Goal: Task Accomplishment & Management: Use online tool/utility

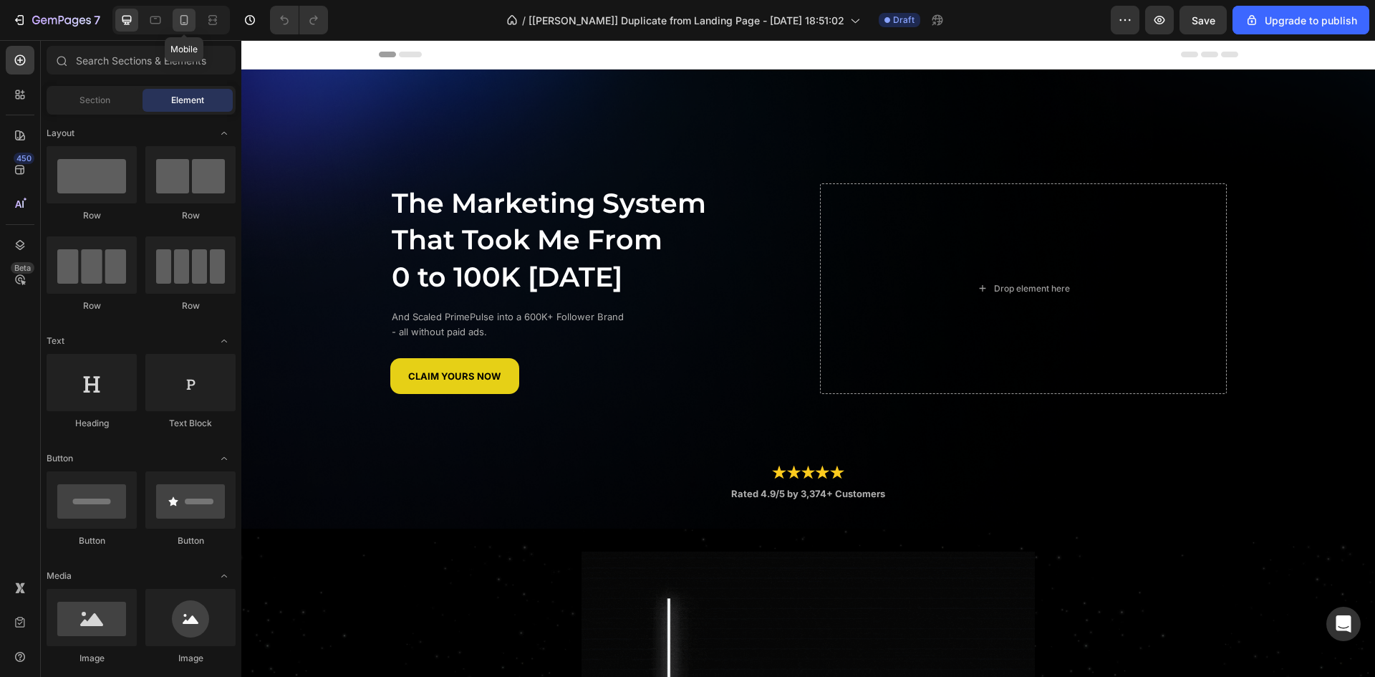
click at [186, 24] on icon at bounding box center [184, 20] width 8 height 10
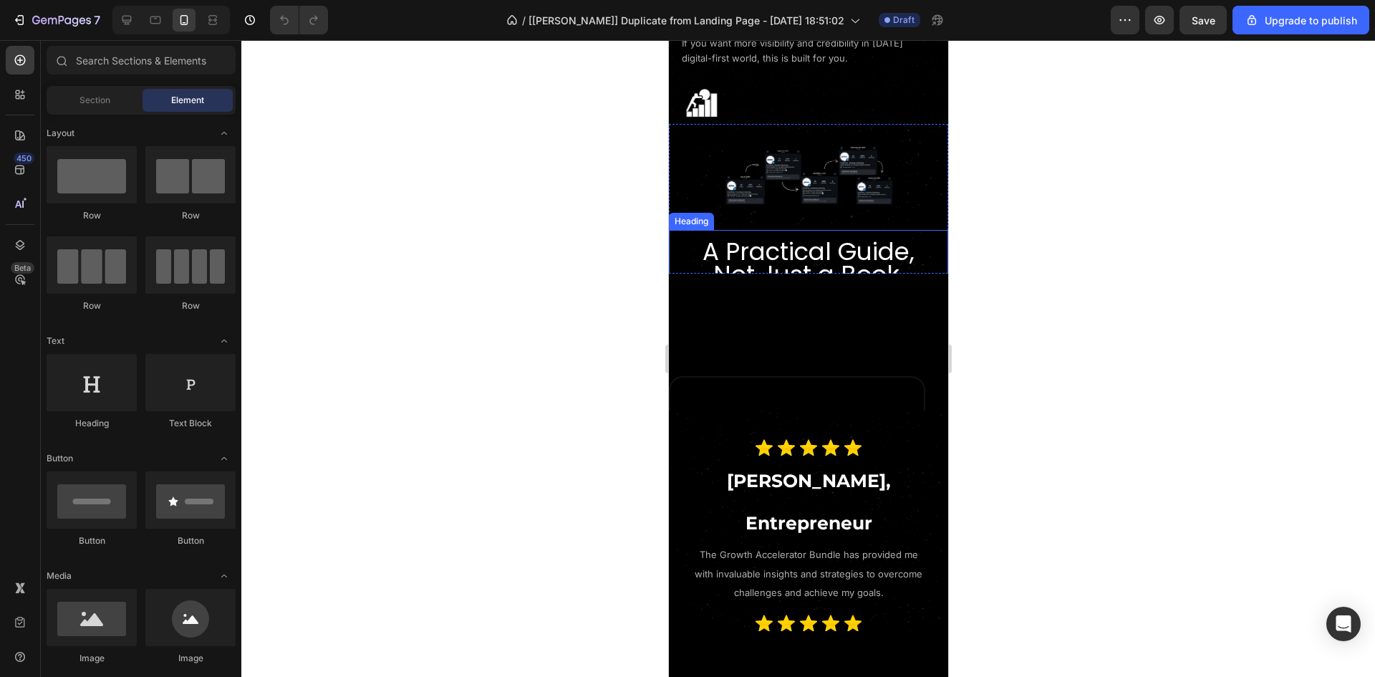
scroll to position [1361, 0]
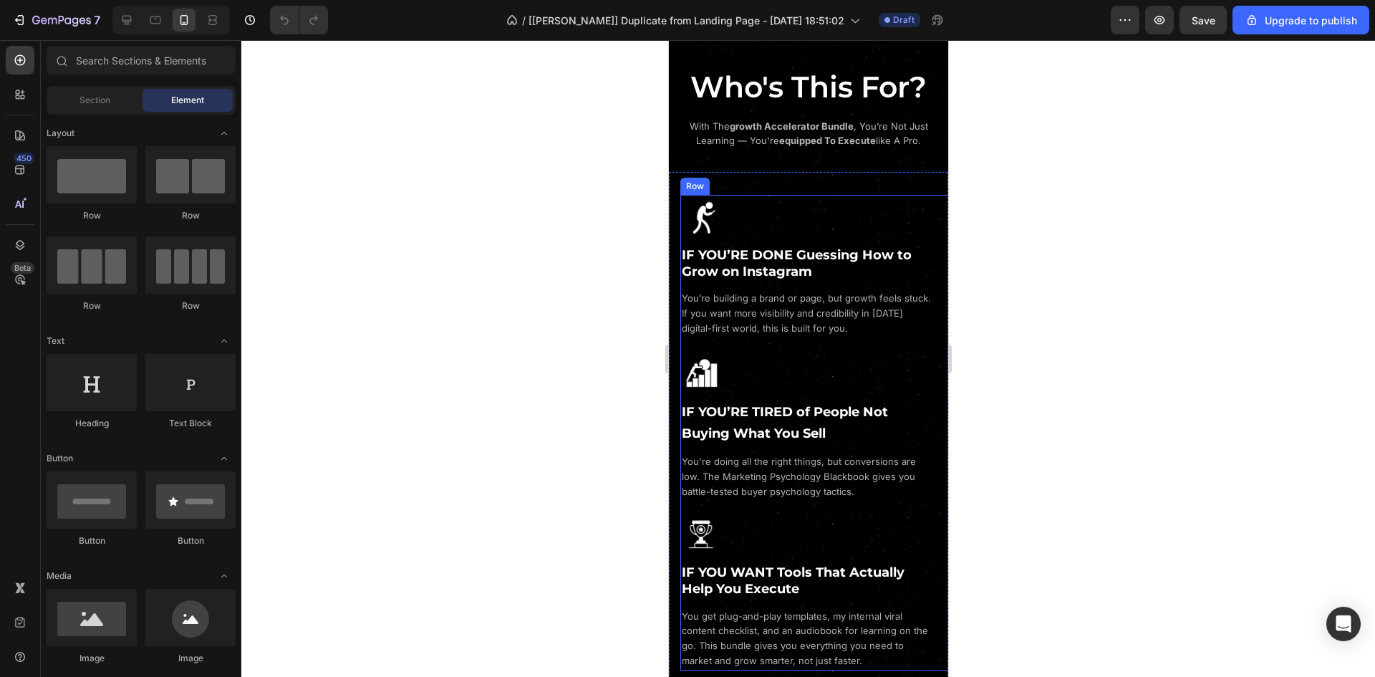
click at [862, 223] on div "Image IF YOU’RE DONE Guessing How to Grow on Instagram Heading You’re building …" at bounding box center [819, 266] width 279 height 143
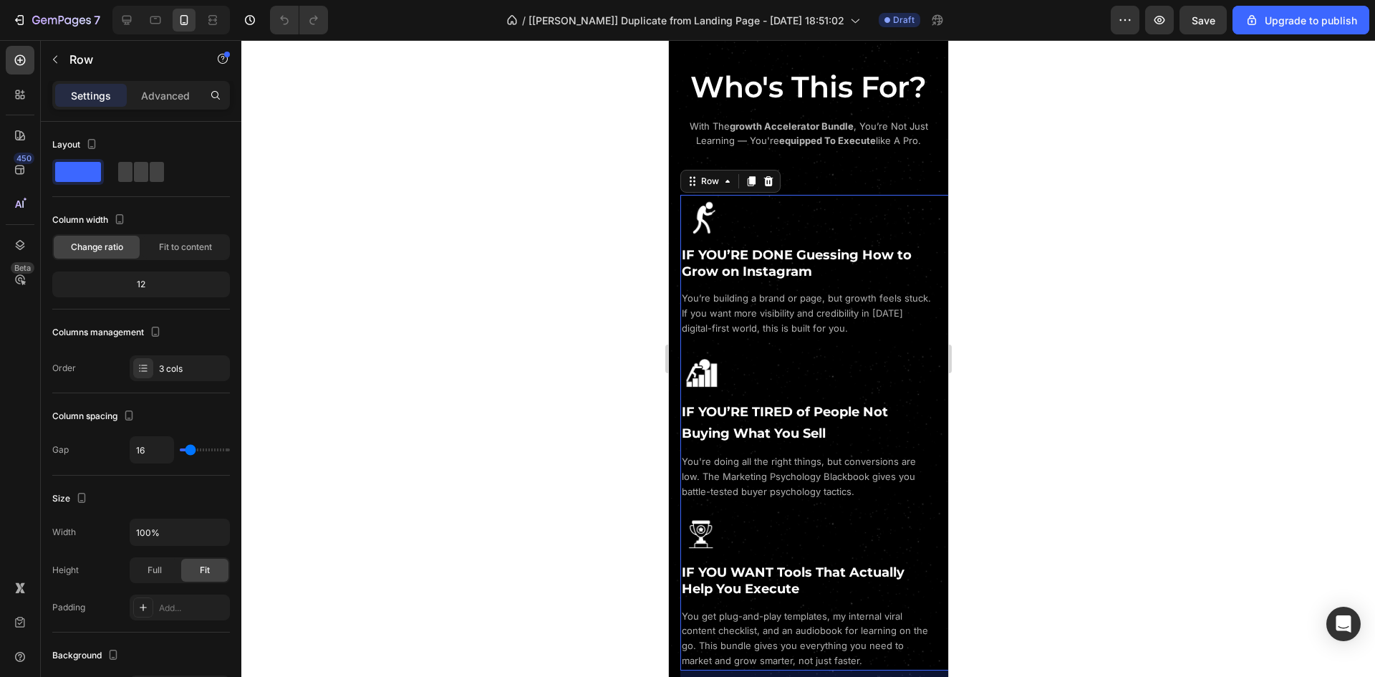
click at [161, 108] on div "Settings Advanced" at bounding box center [141, 95] width 178 height 29
click at [162, 98] on p "Advanced" at bounding box center [165, 95] width 49 height 15
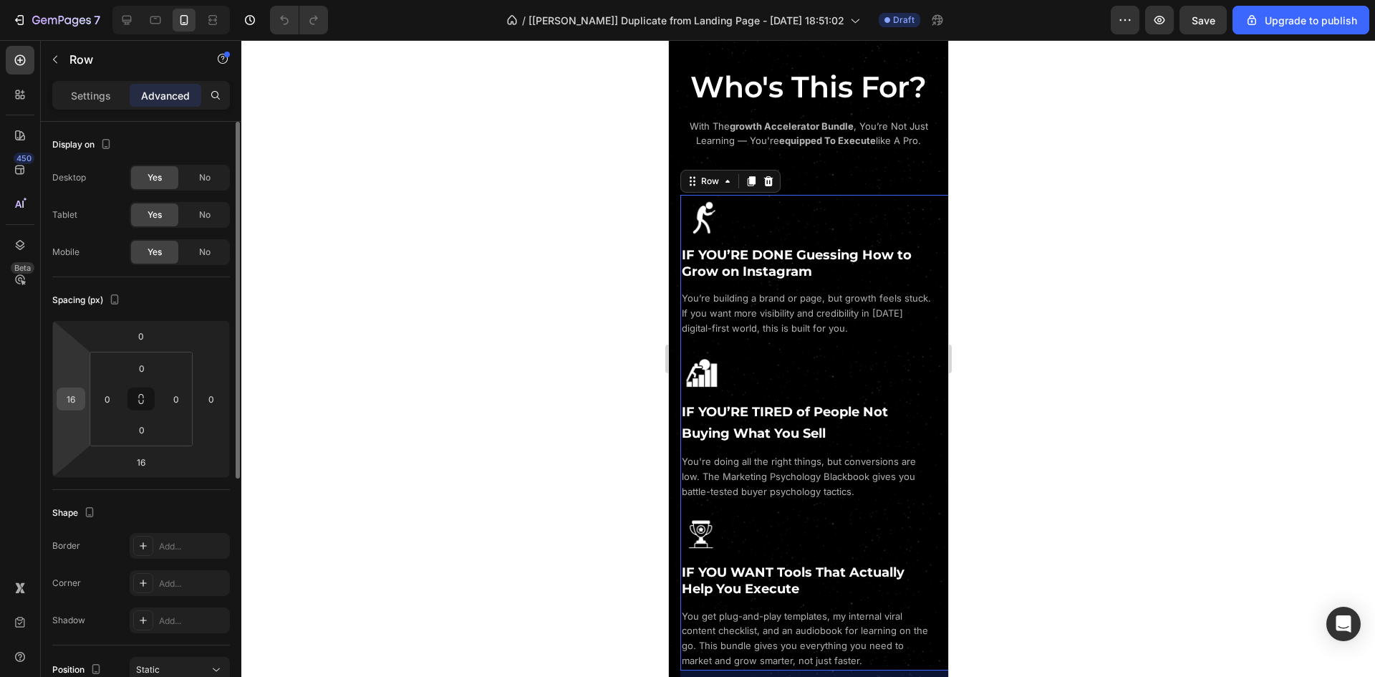
click at [79, 398] on input "16" at bounding box center [70, 398] width 21 height 21
type input "0"
click at [108, 393] on input "0" at bounding box center [107, 398] width 21 height 21
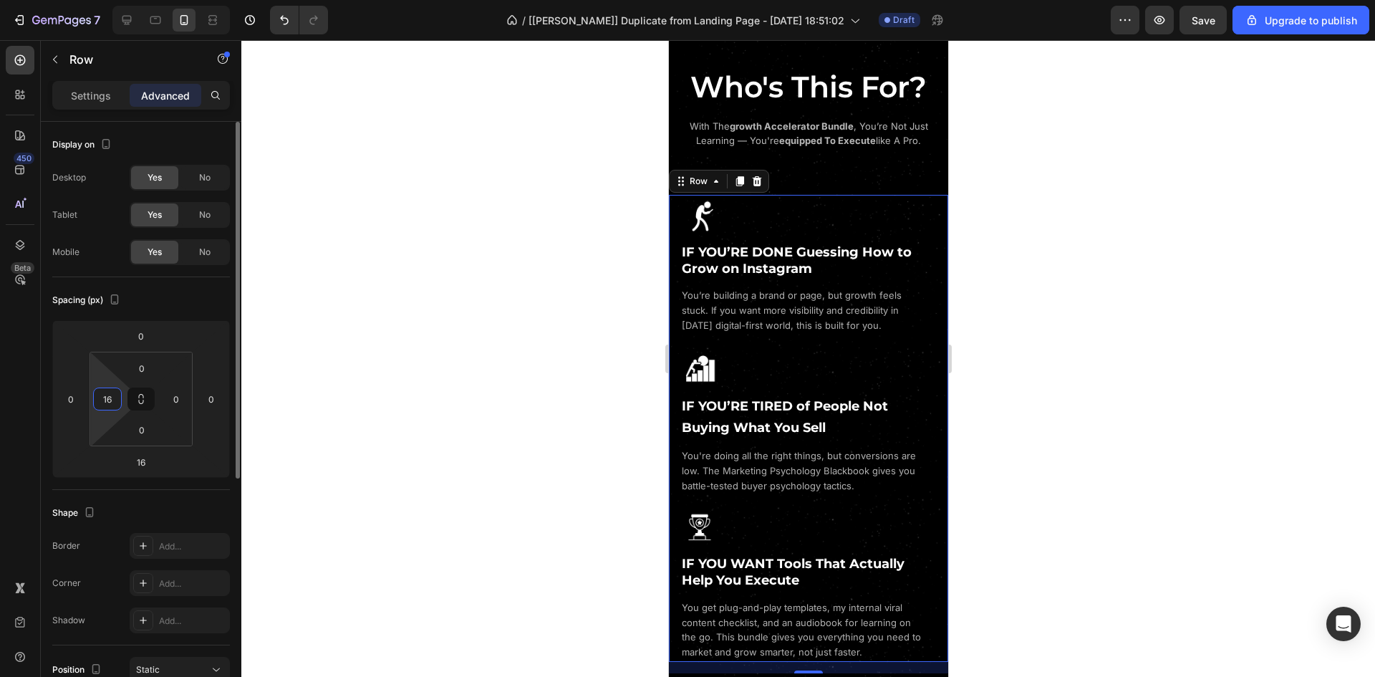
type input "16"
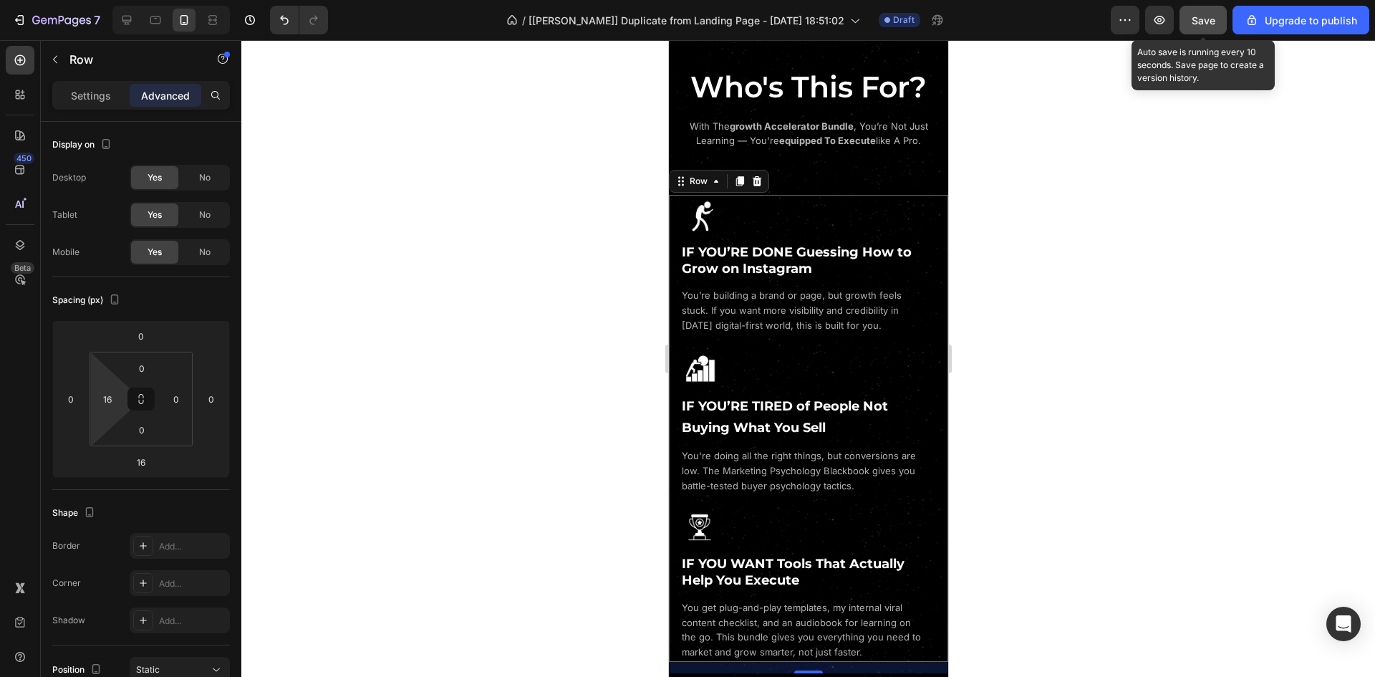
click at [1218, 27] on button "Save" at bounding box center [1203, 20] width 47 height 29
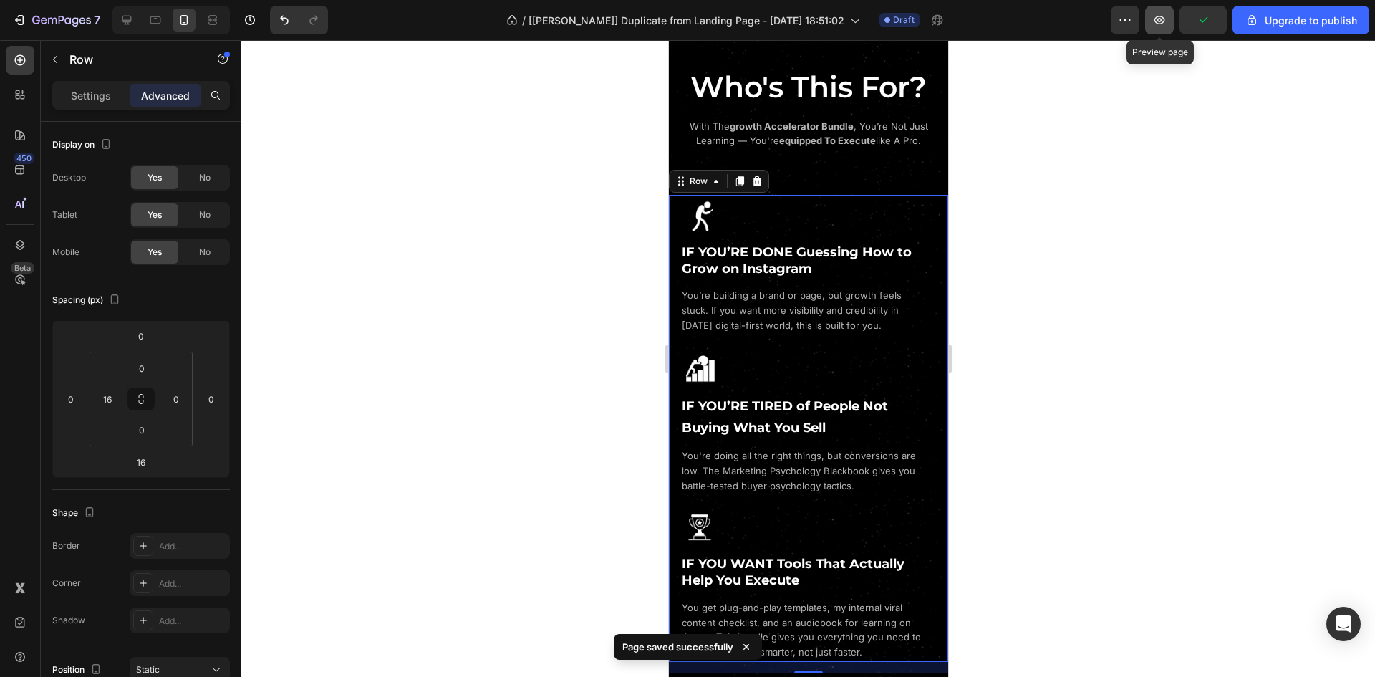
click at [1164, 29] on button "button" at bounding box center [1159, 20] width 29 height 29
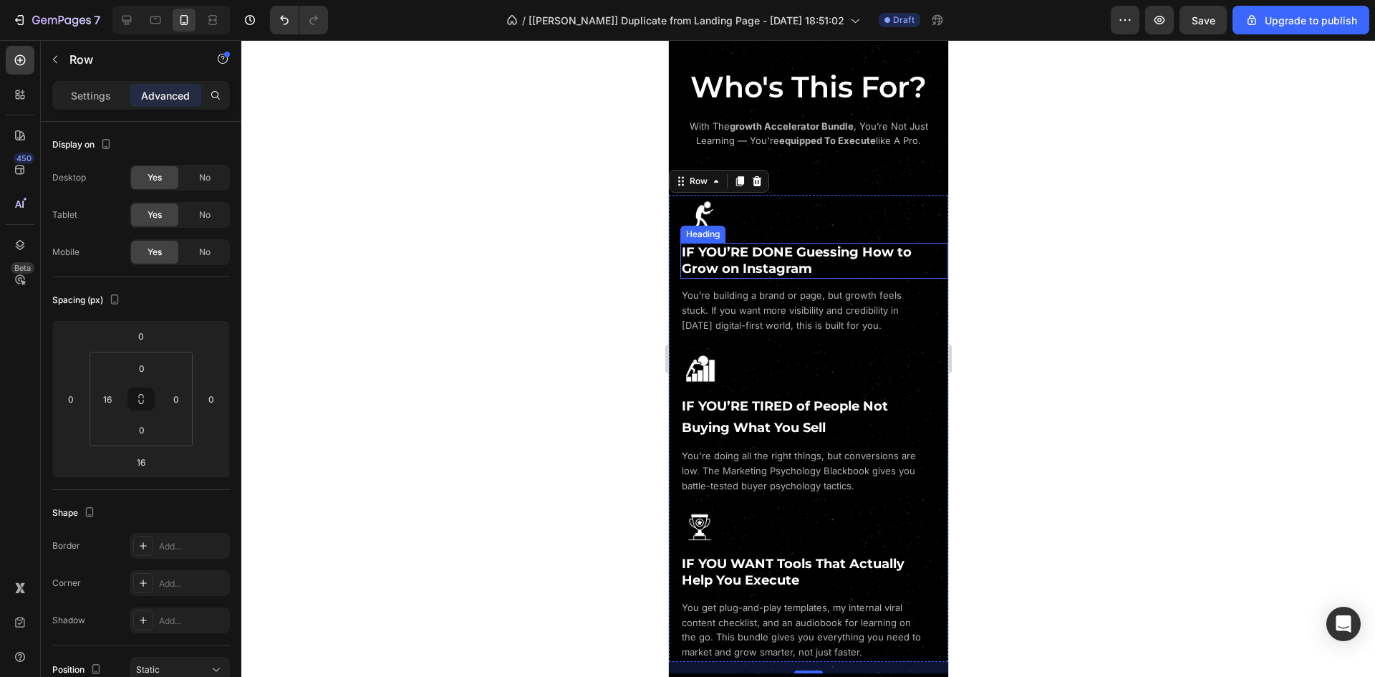
scroll to position [1003, 0]
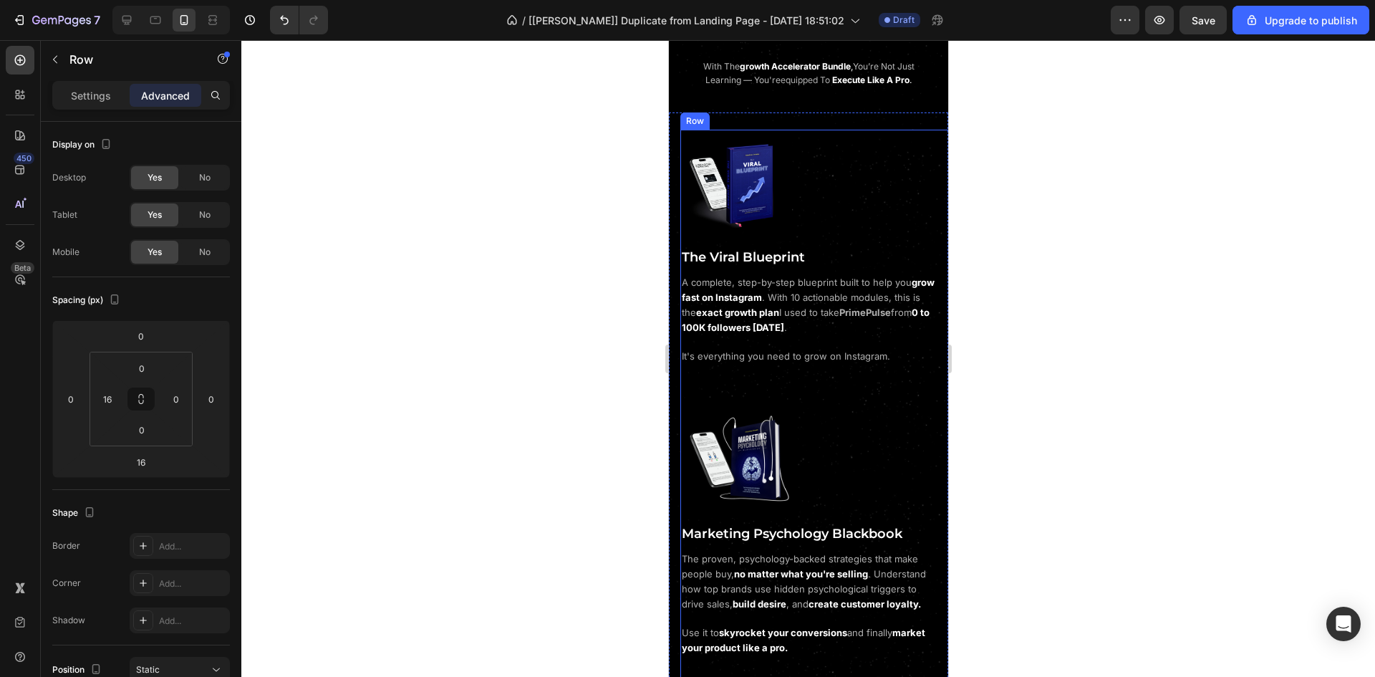
click at [715, 394] on div "Image Marketing Psychology Blackbook Heading The proven, psychology-backed stra…" at bounding box center [819, 517] width 279 height 280
click at [76, 405] on input "16" at bounding box center [70, 398] width 21 height 21
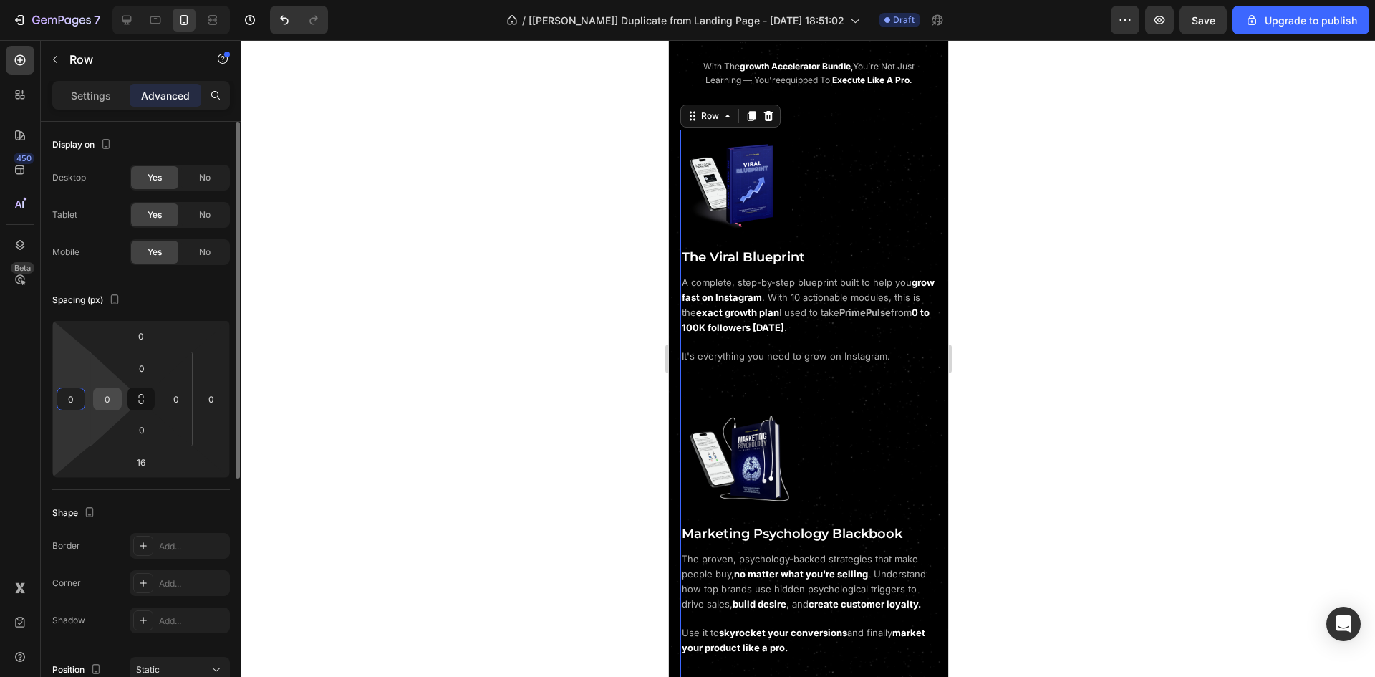
type input "0"
click at [109, 405] on input "0" at bounding box center [107, 398] width 21 height 21
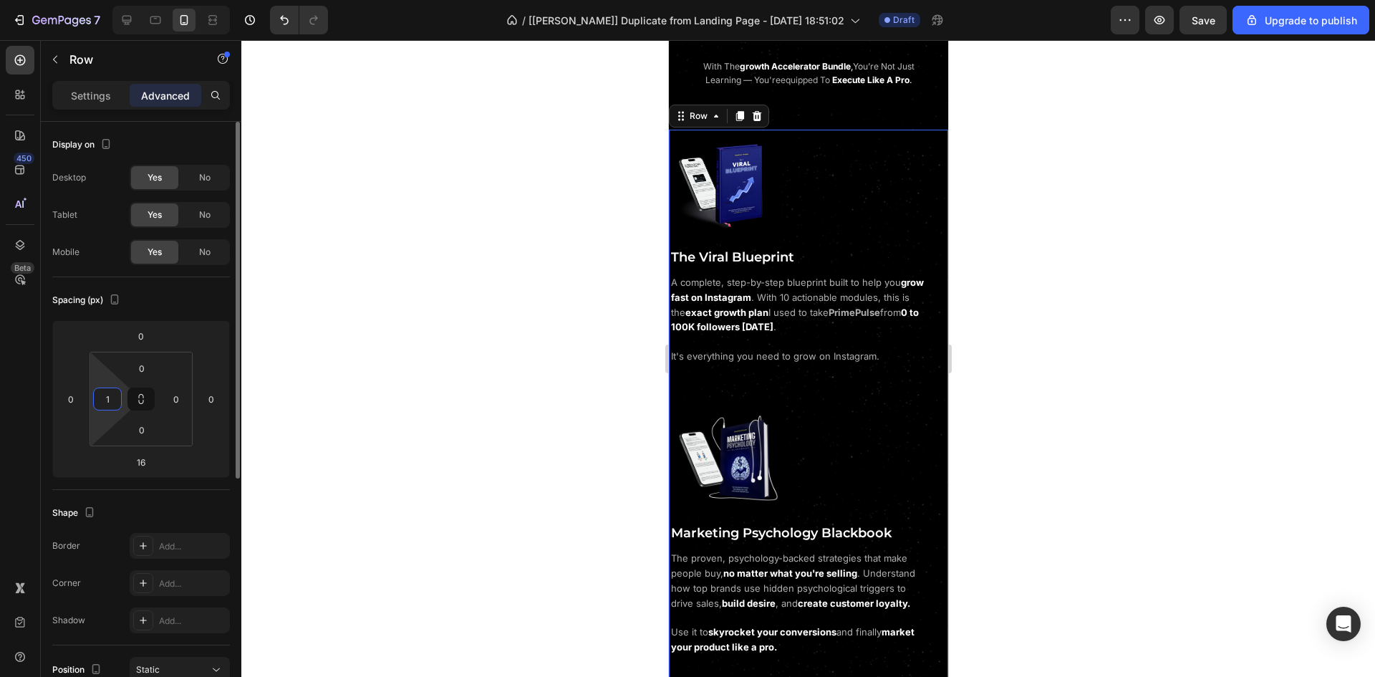
type input "16"
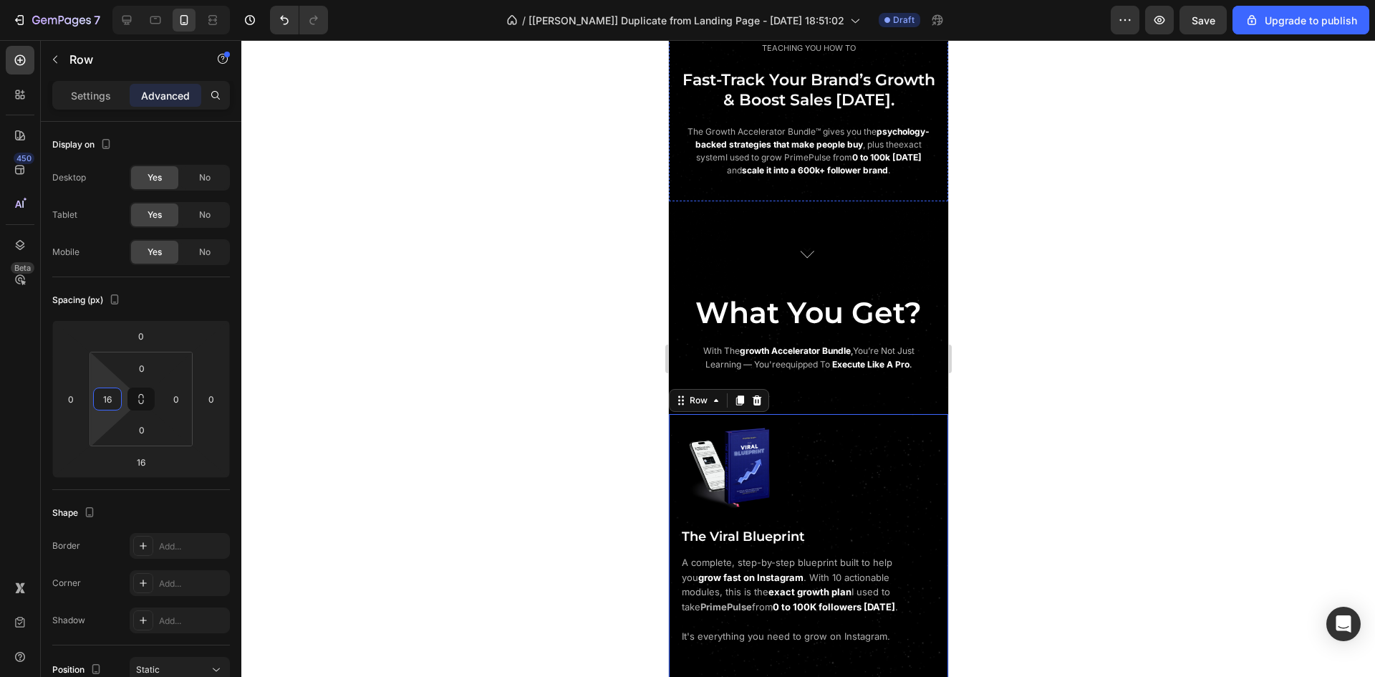
scroll to position [430, 0]
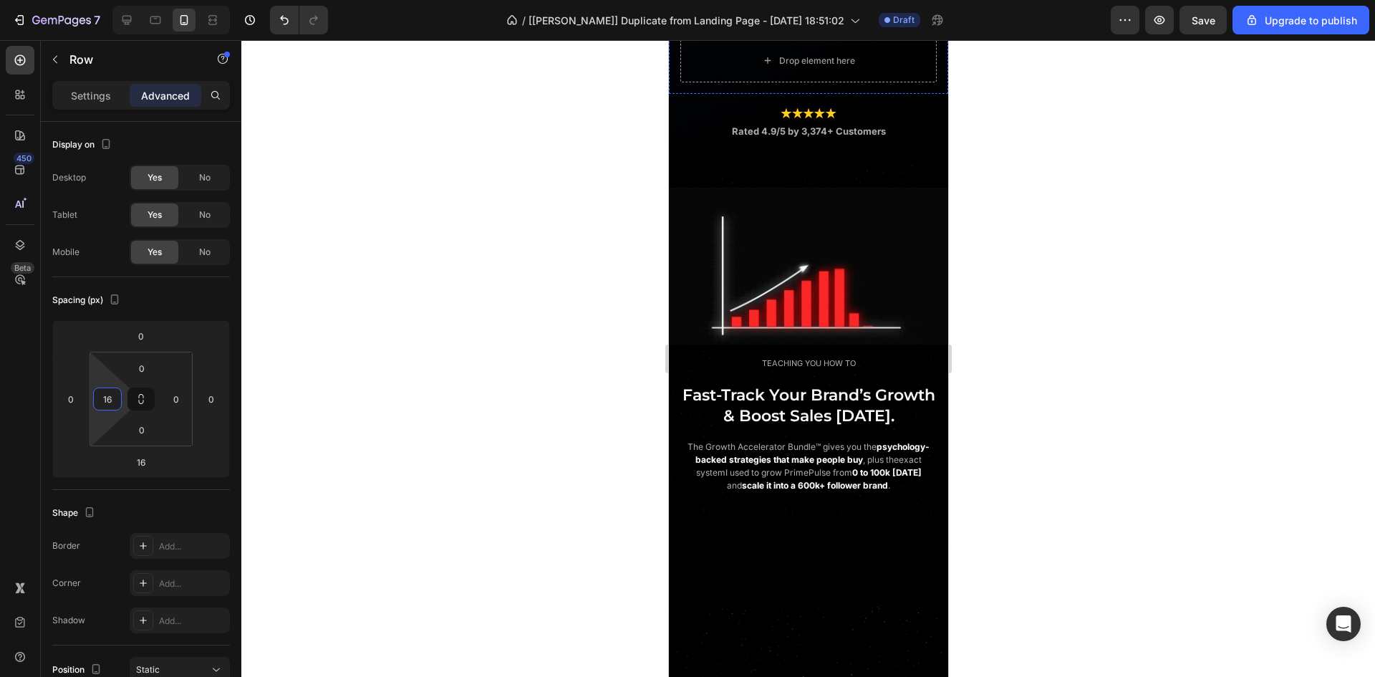
click at [842, 39] on div "CLAIM YOURS NOW Button" at bounding box center [808, 19] width 256 height 42
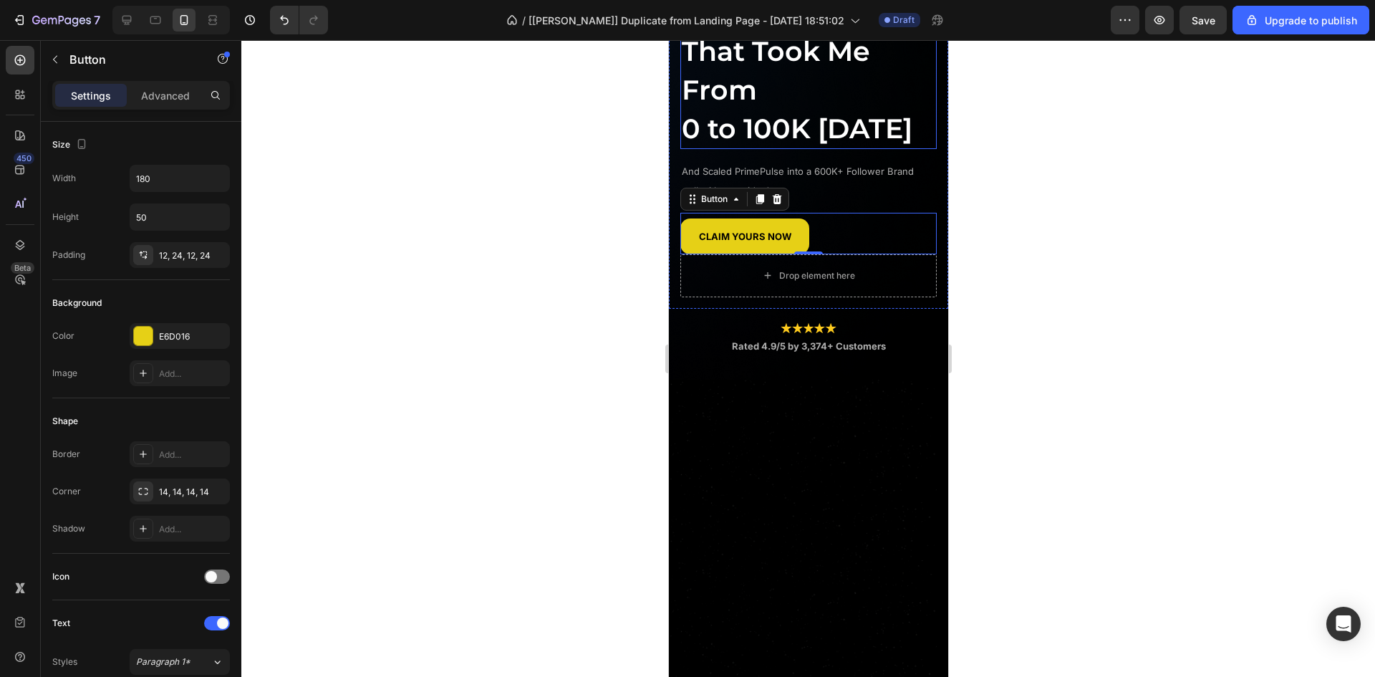
scroll to position [0, 0]
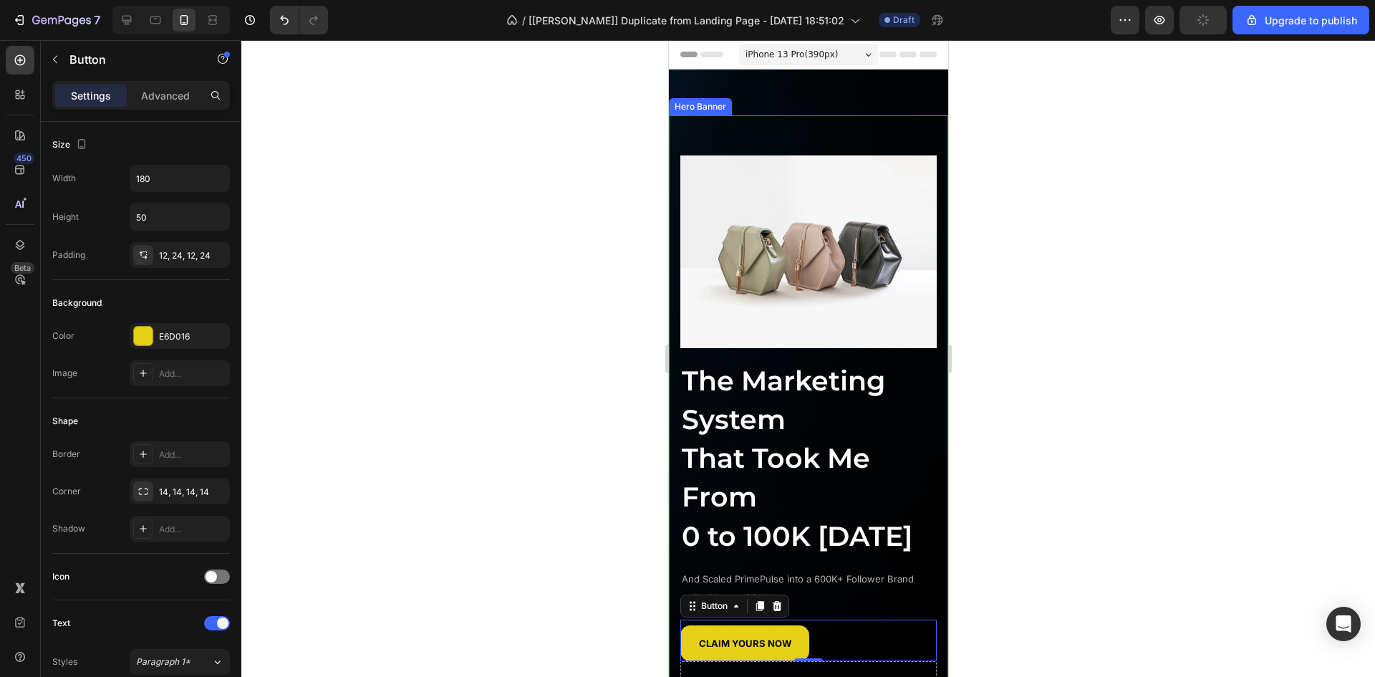
click at [867, 140] on div "Image The Marketing System That Took Me From 0 to 100K [DATE] Heading And Scale…" at bounding box center [807, 415] width 279 height 600
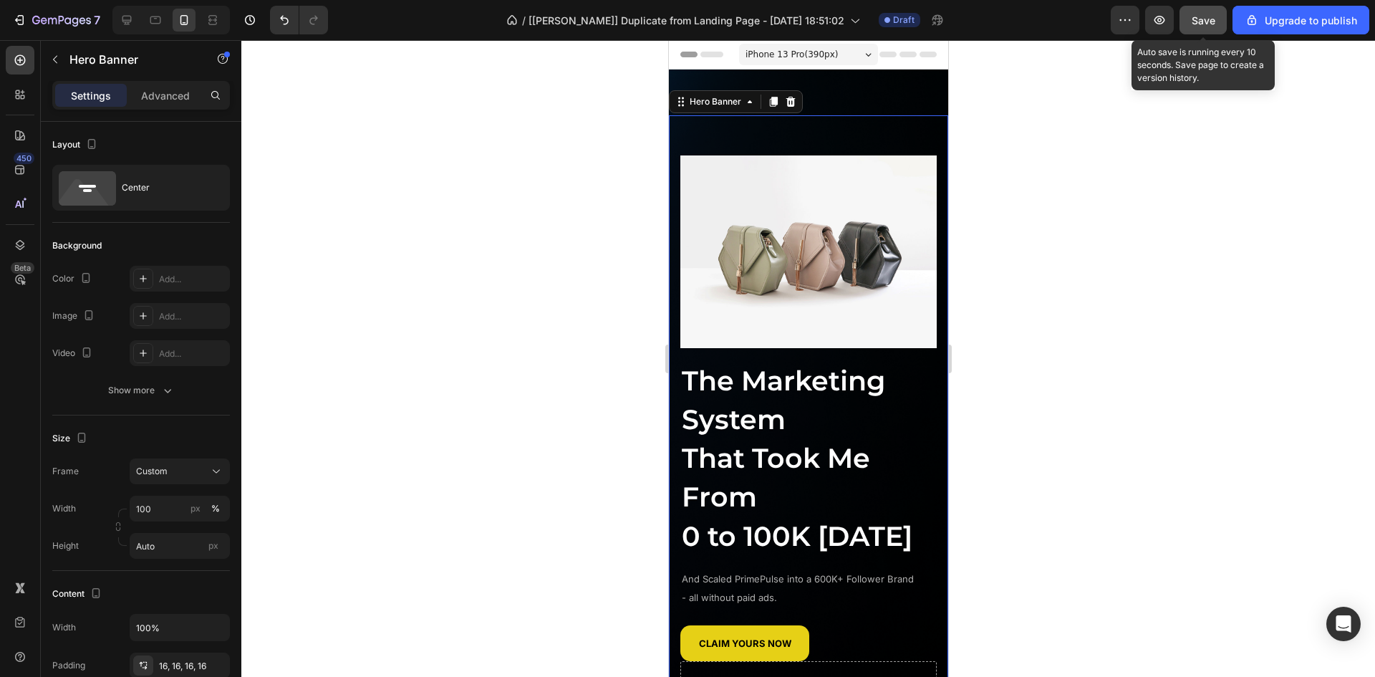
click at [1206, 11] on button "Save" at bounding box center [1203, 20] width 47 height 29
